Goal: Transaction & Acquisition: Purchase product/service

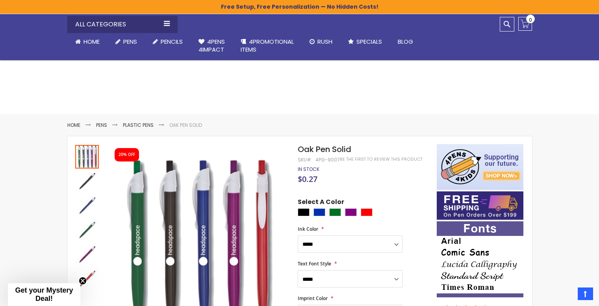
select select "****"
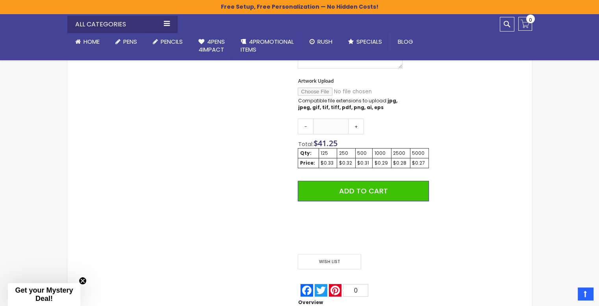
scroll to position [412, 0]
click at [357, 124] on link "+" at bounding box center [356, 126] width 16 height 16
click at [358, 124] on link "+" at bounding box center [356, 126] width 16 height 16
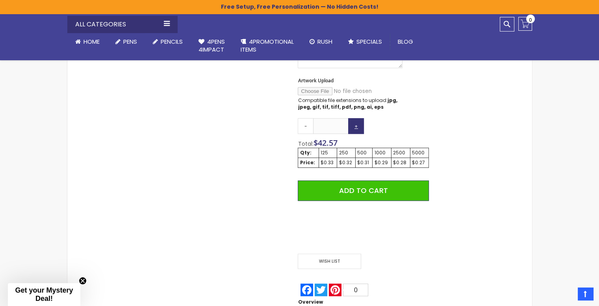
click at [358, 124] on link "+" at bounding box center [356, 126] width 16 height 16
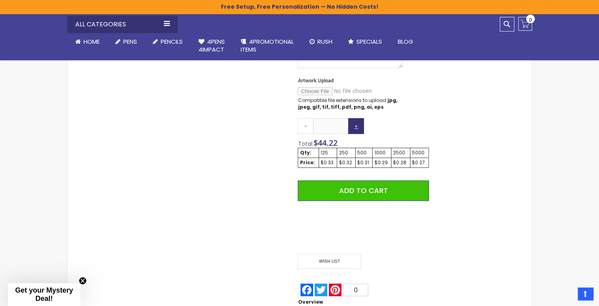
click at [358, 124] on link "+" at bounding box center [356, 126] width 16 height 16
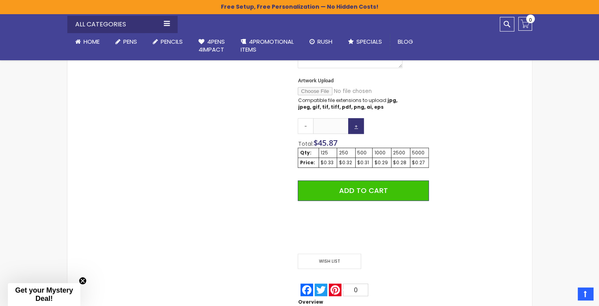
click at [358, 124] on link "+" at bounding box center [356, 126] width 16 height 16
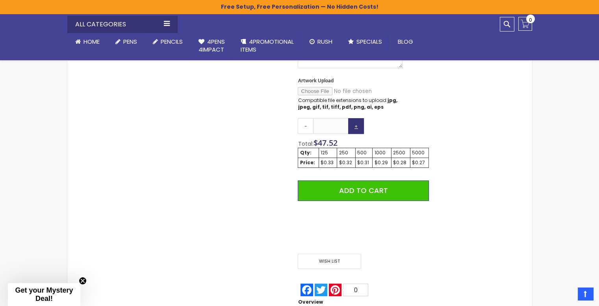
click at [358, 124] on link "+" at bounding box center [356, 126] width 16 height 16
click at [359, 125] on link "+" at bounding box center [356, 126] width 16 height 16
type input "***"
click at [399, 150] on div "2500" at bounding box center [400, 153] width 15 height 6
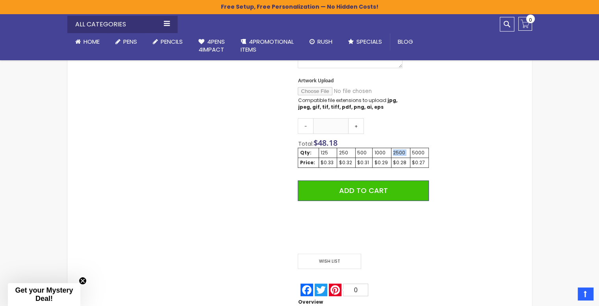
click at [399, 150] on div "2500" at bounding box center [400, 153] width 15 height 6
